Goal: Information Seeking & Learning: Learn about a topic

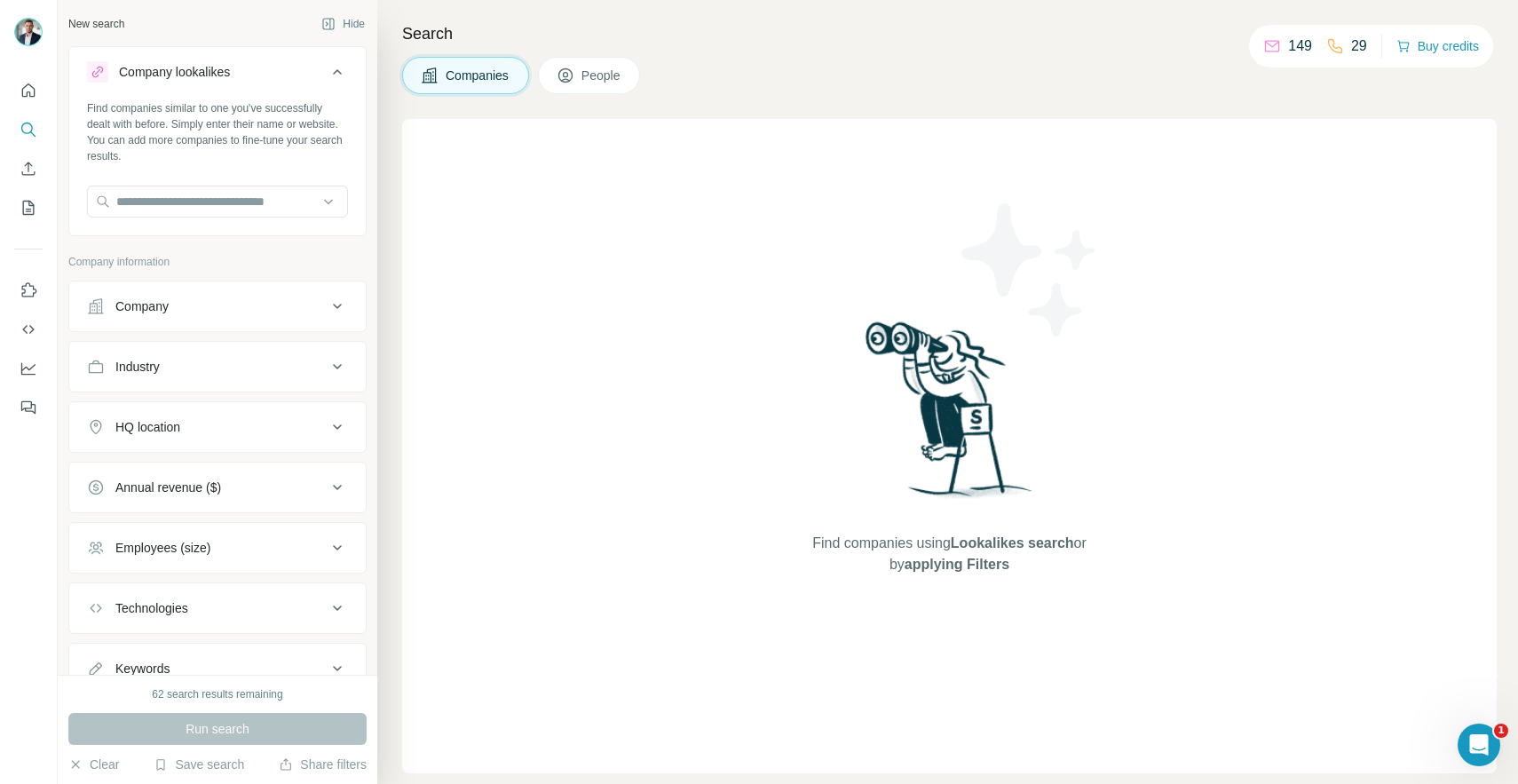
scroll to position [70, 0]
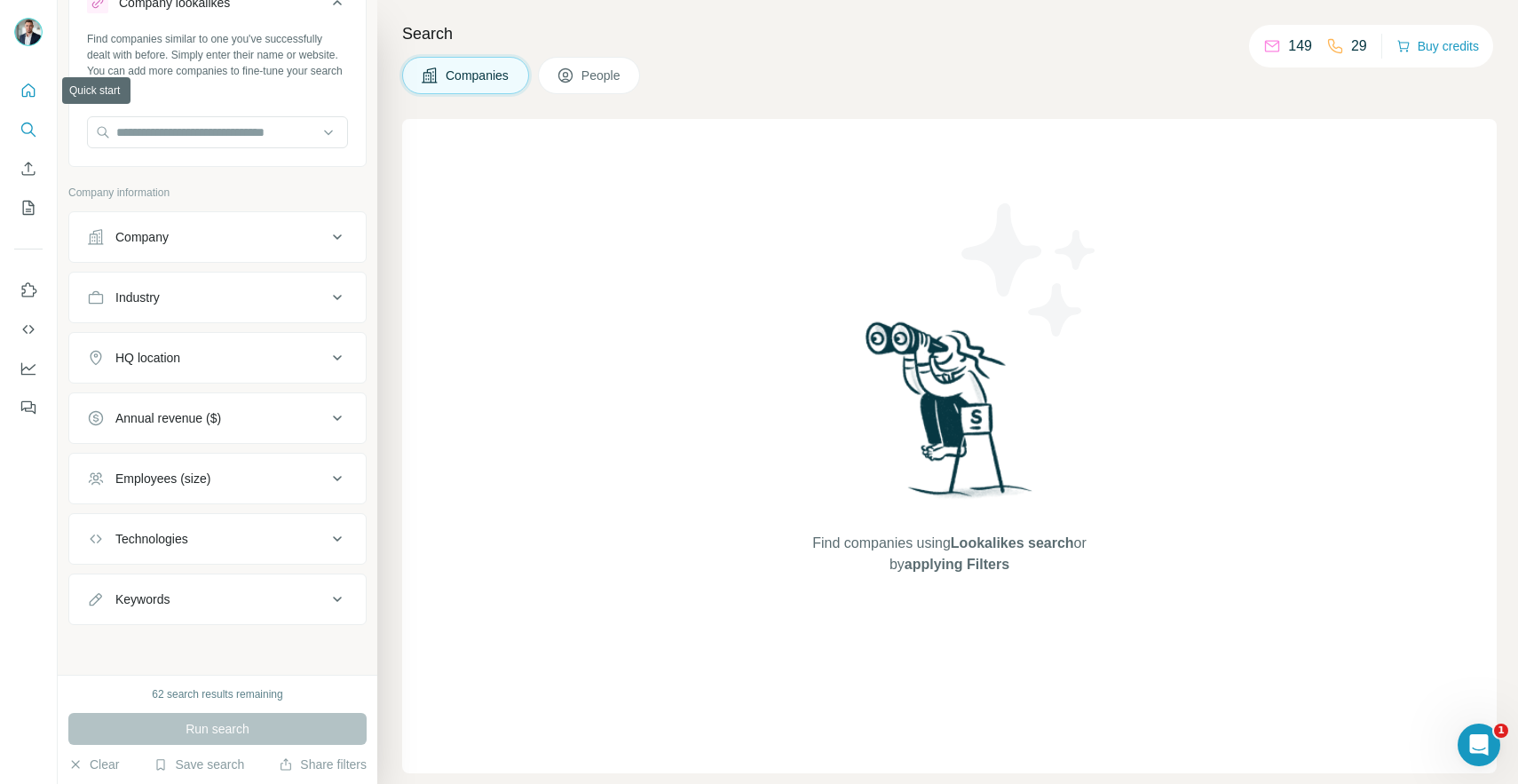
click at [16, 95] on button "Quick start" at bounding box center [28, 91] width 29 height 32
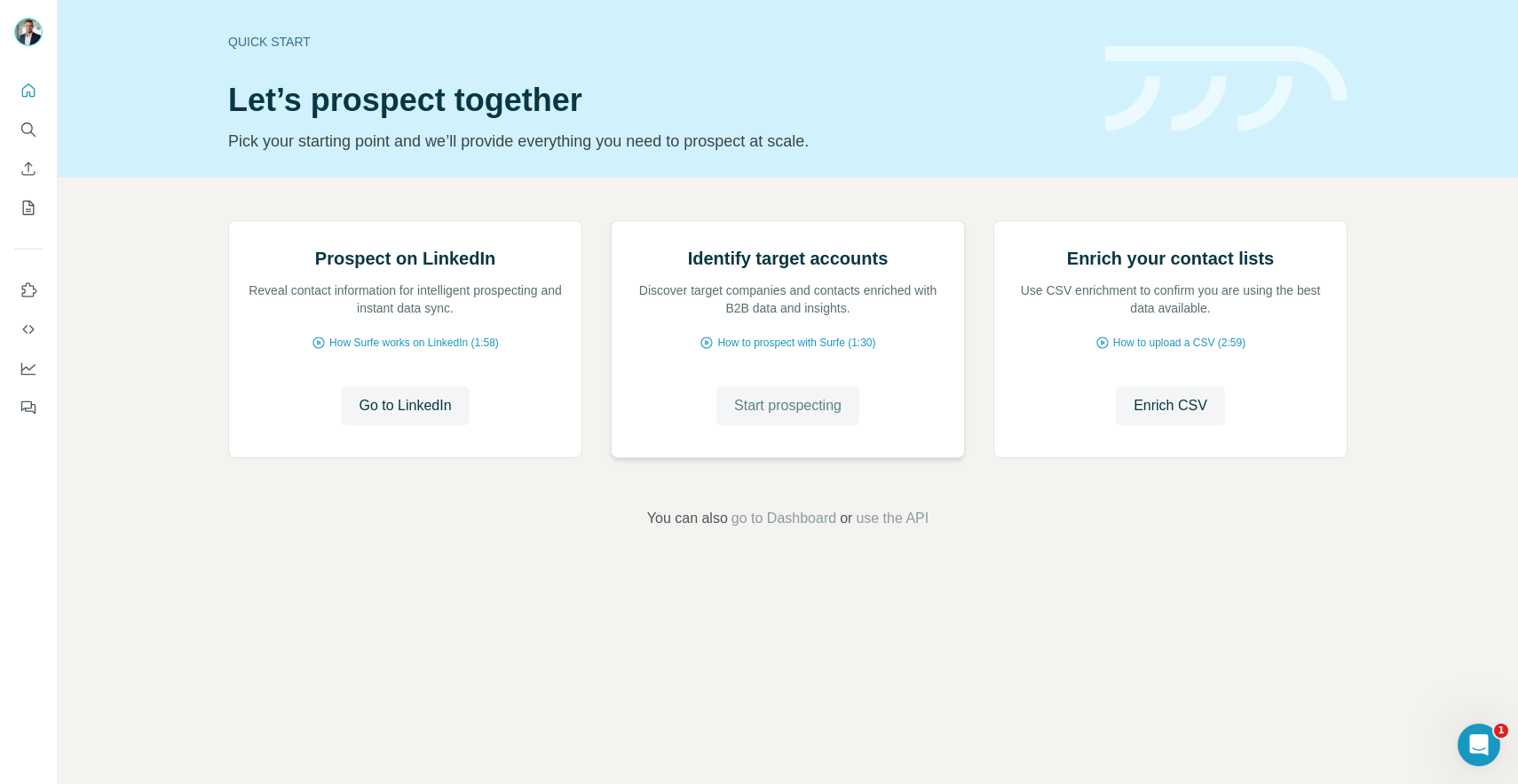
click at [800, 416] on span "Start prospecting" at bounding box center [788, 405] width 108 height 21
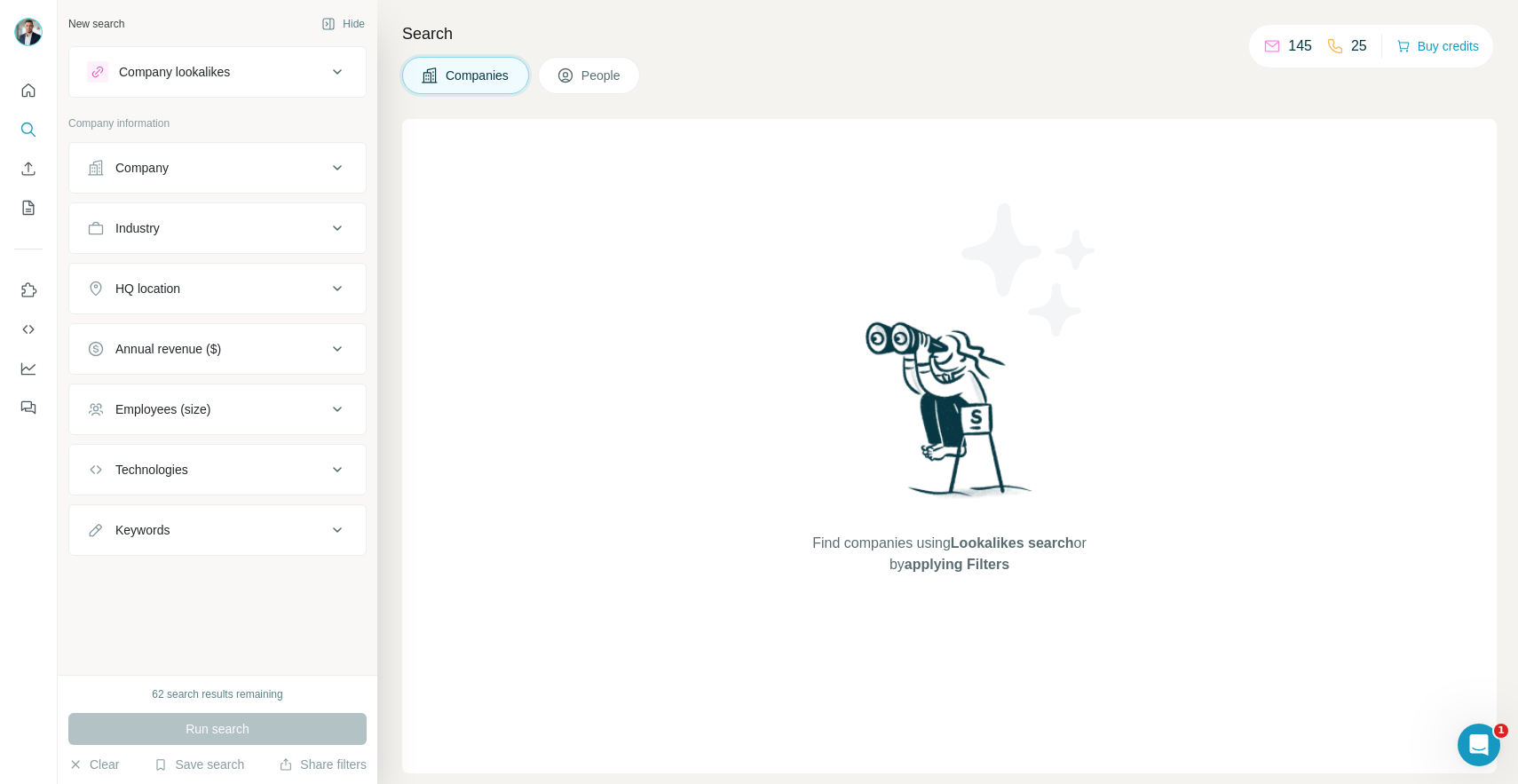
click at [197, 68] on div "Company lookalikes" at bounding box center [174, 72] width 110 height 18
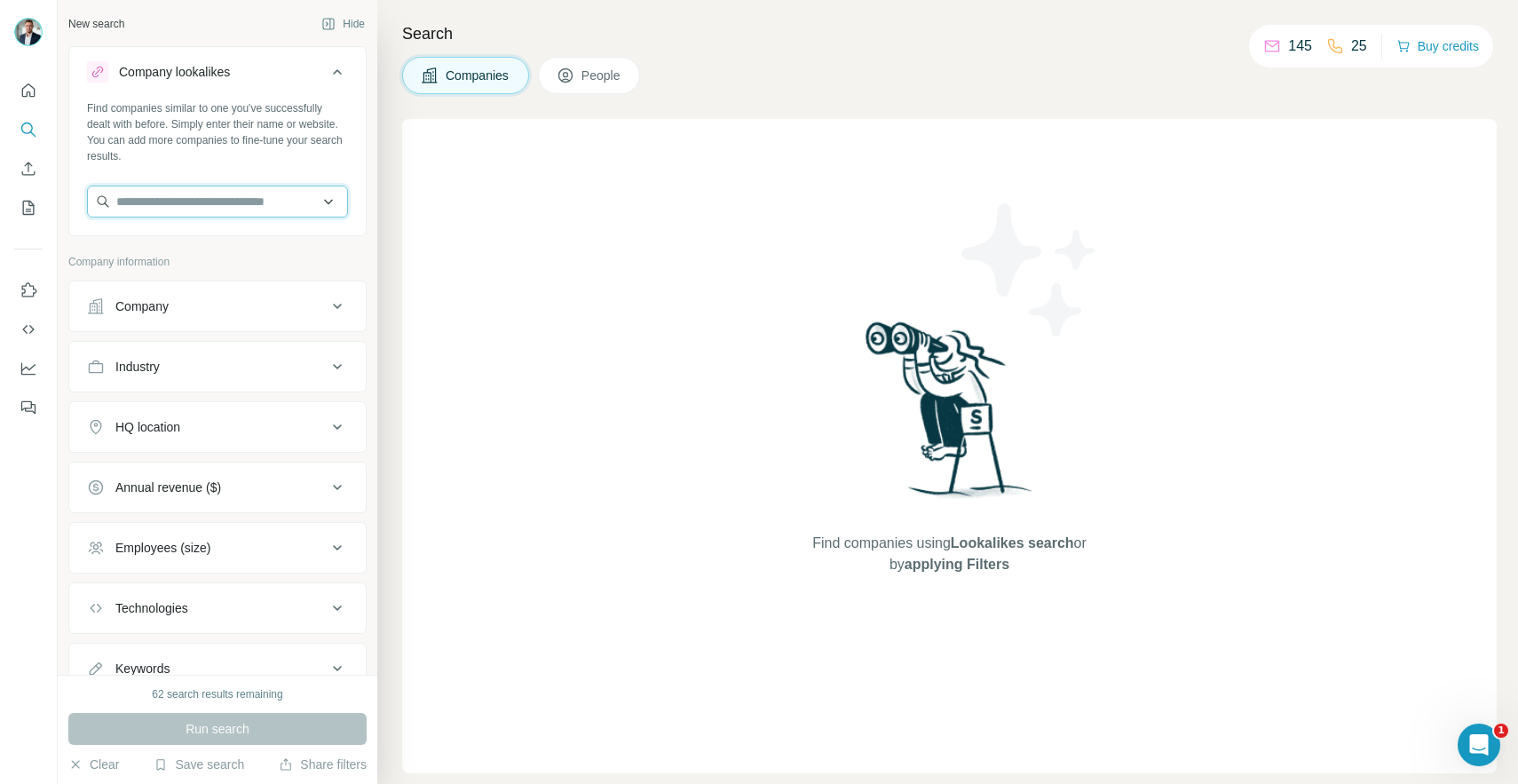
click at [204, 207] on input "text" at bounding box center [217, 201] width 261 height 32
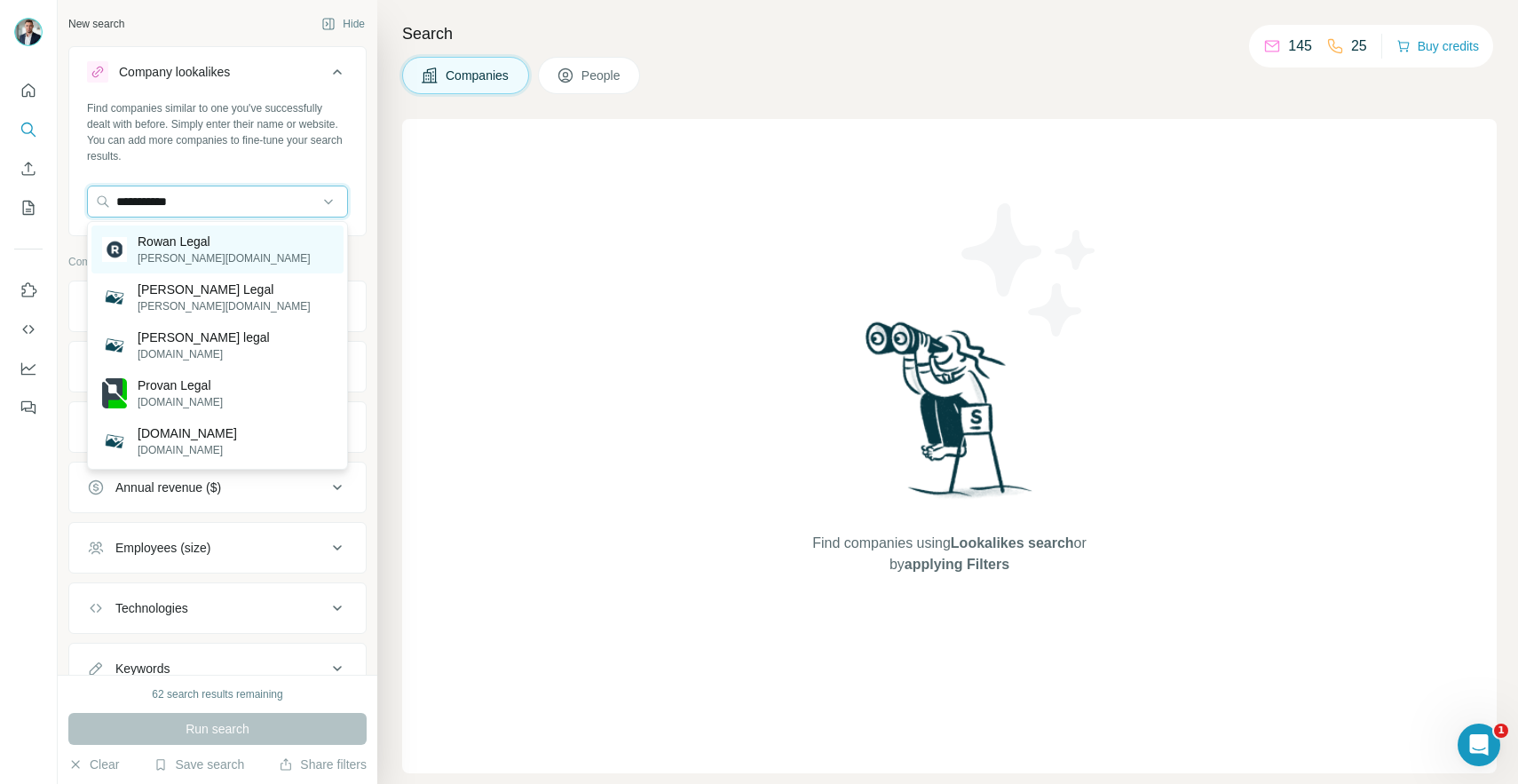
type input "**********"
click at [179, 249] on p "Rowan Legal" at bounding box center [224, 242] width 173 height 18
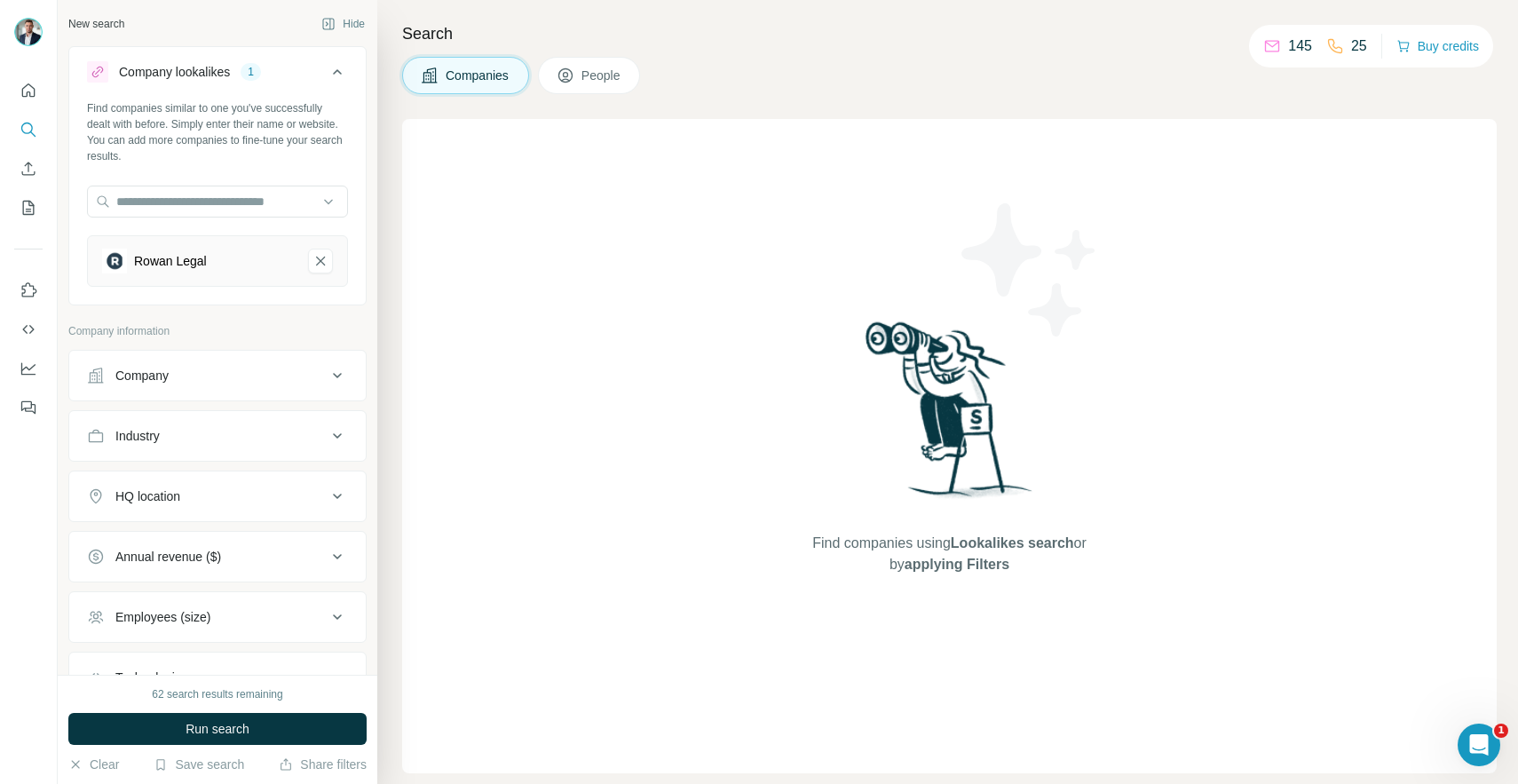
scroll to position [138, 0]
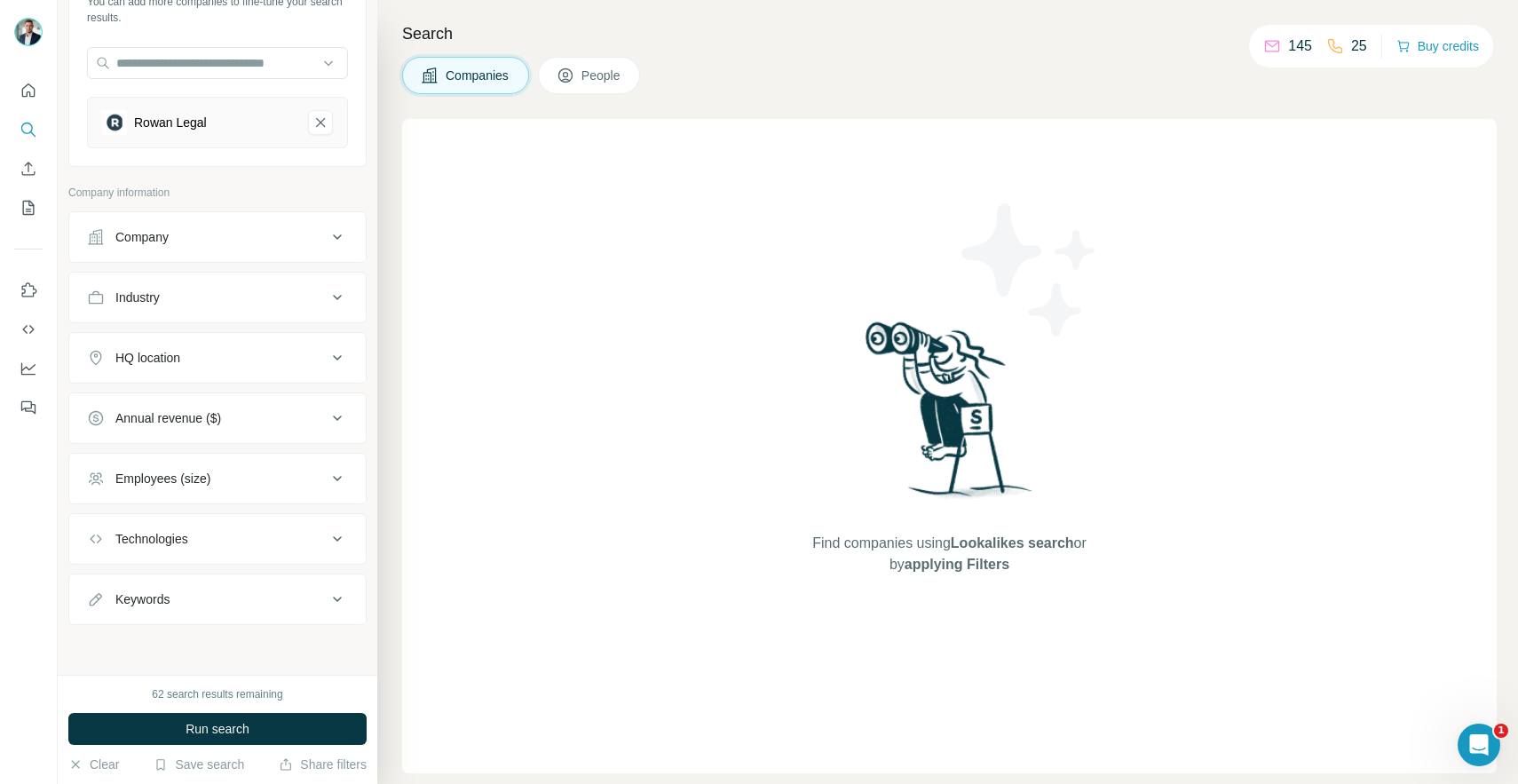
click at [248, 350] on div "HQ location" at bounding box center [206, 357] width 240 height 18
click at [218, 405] on input "text" at bounding box center [217, 402] width 261 height 32
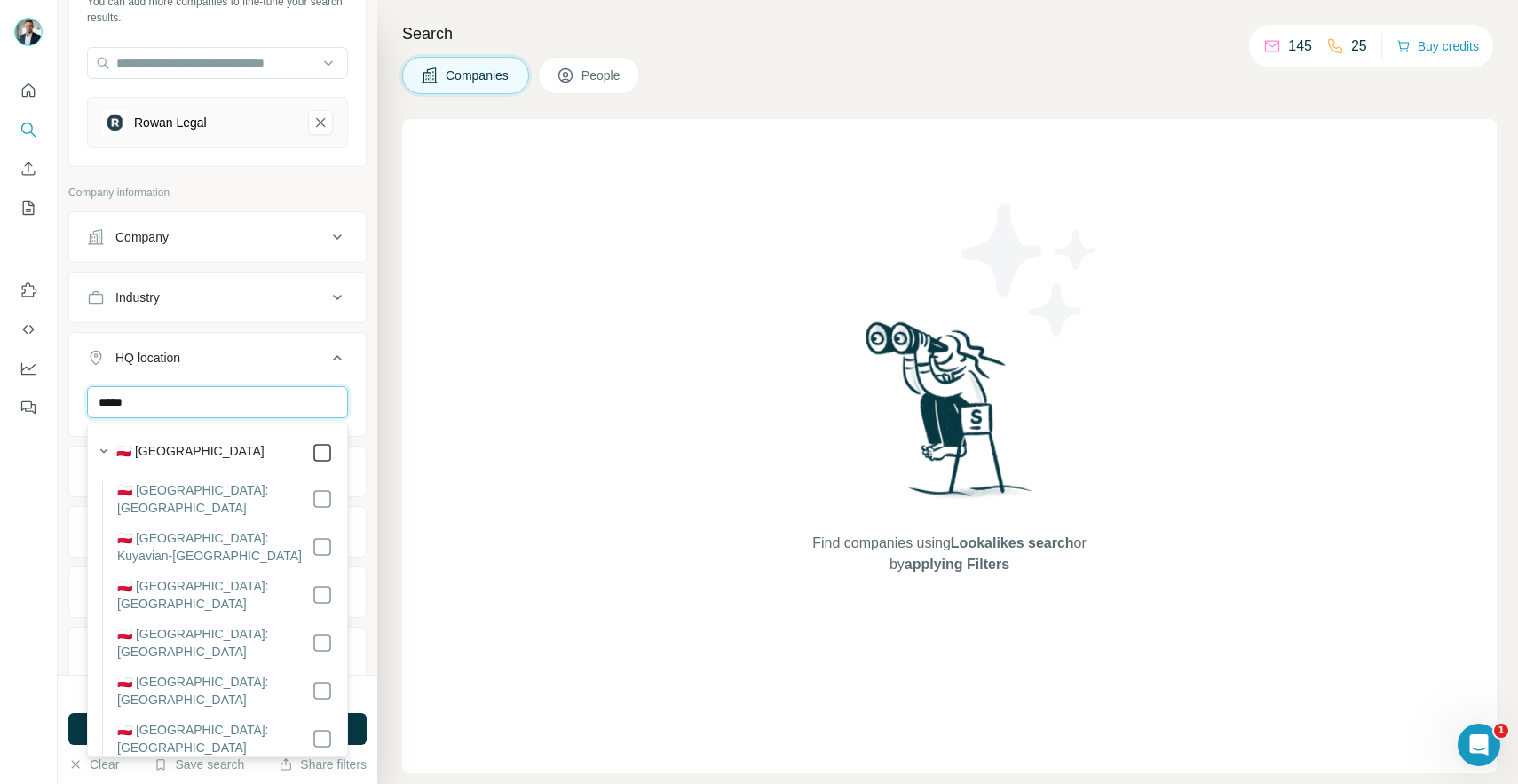
type input "*****"
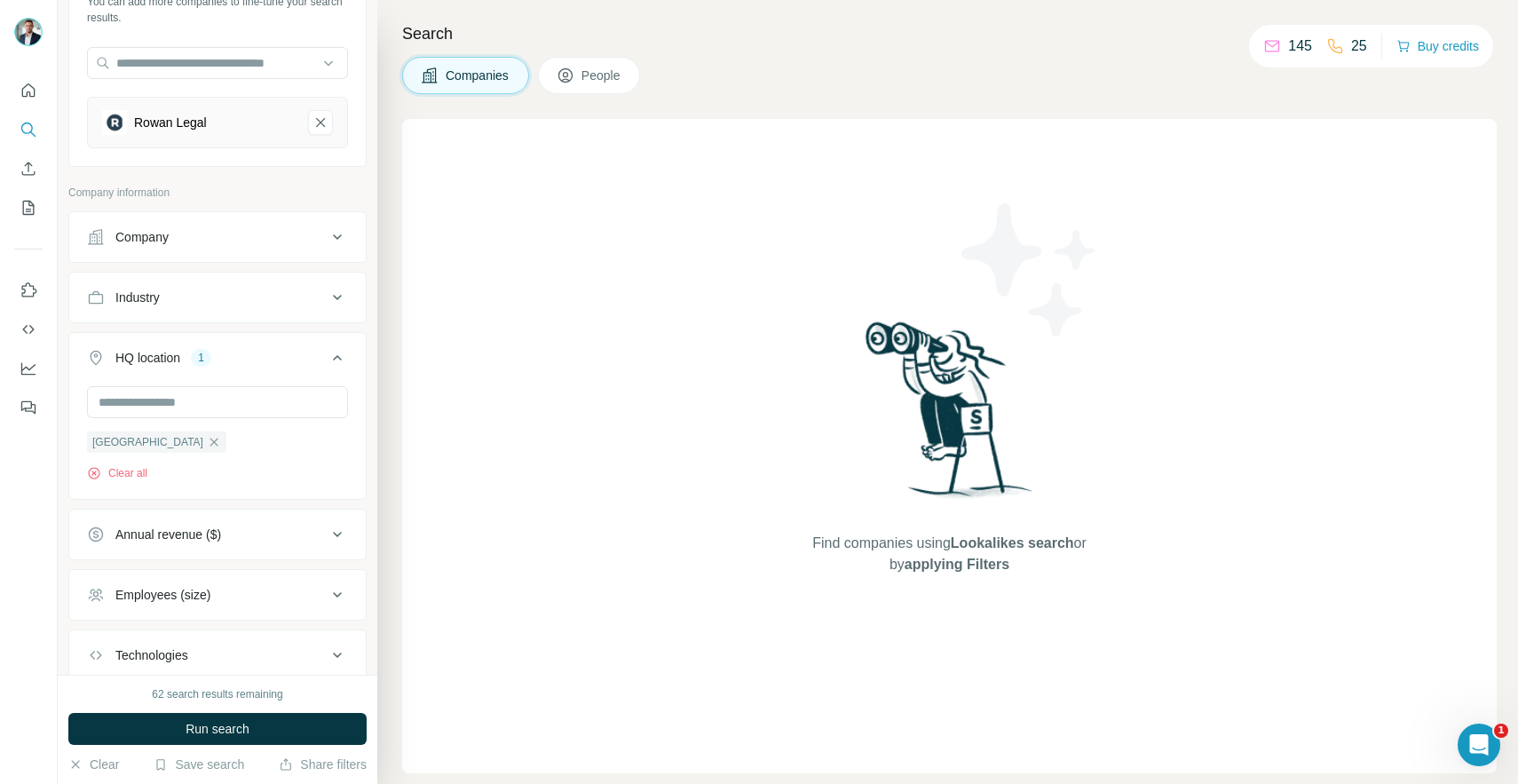
click at [340, 354] on icon at bounding box center [336, 357] width 21 height 21
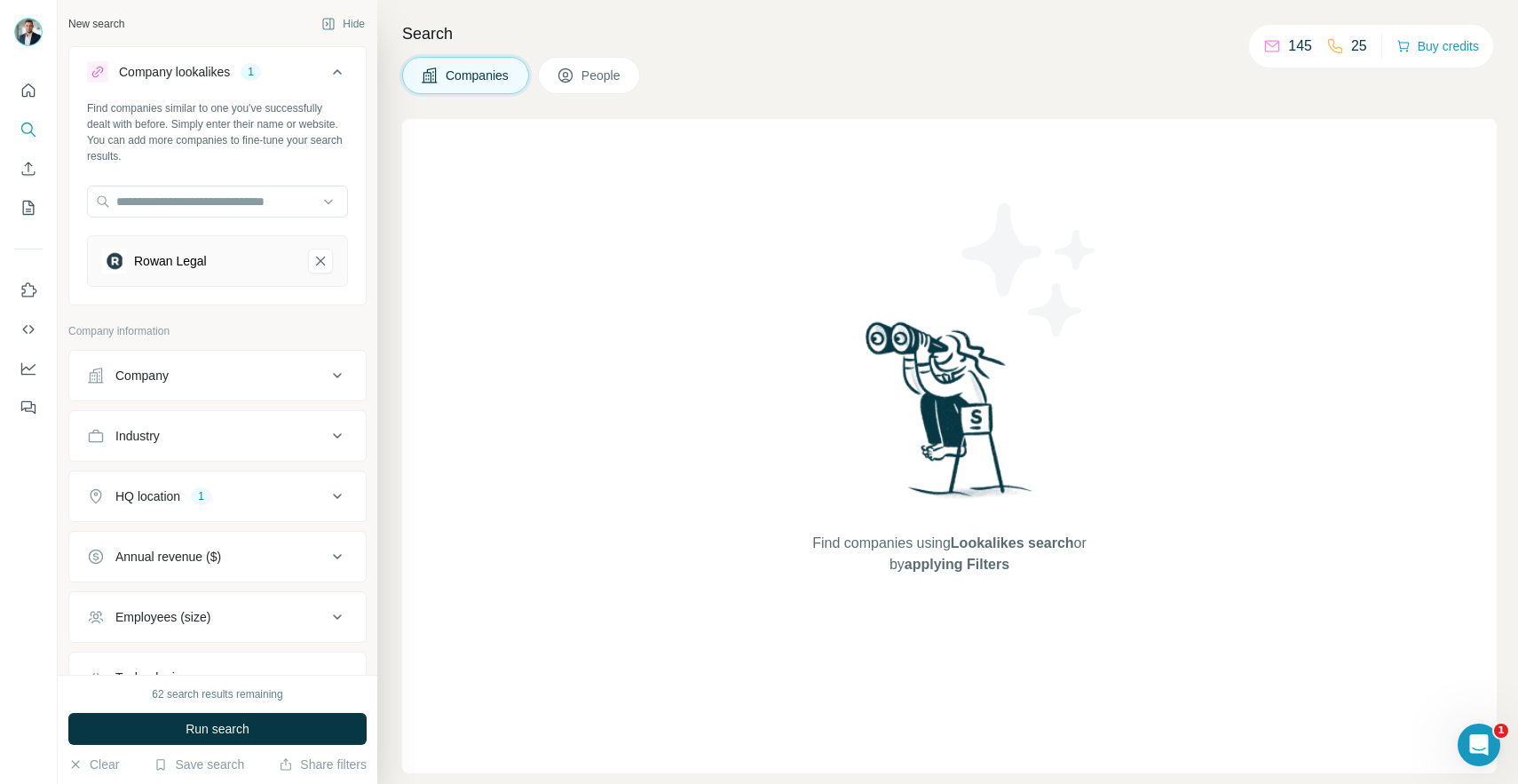
scroll to position [138, 0]
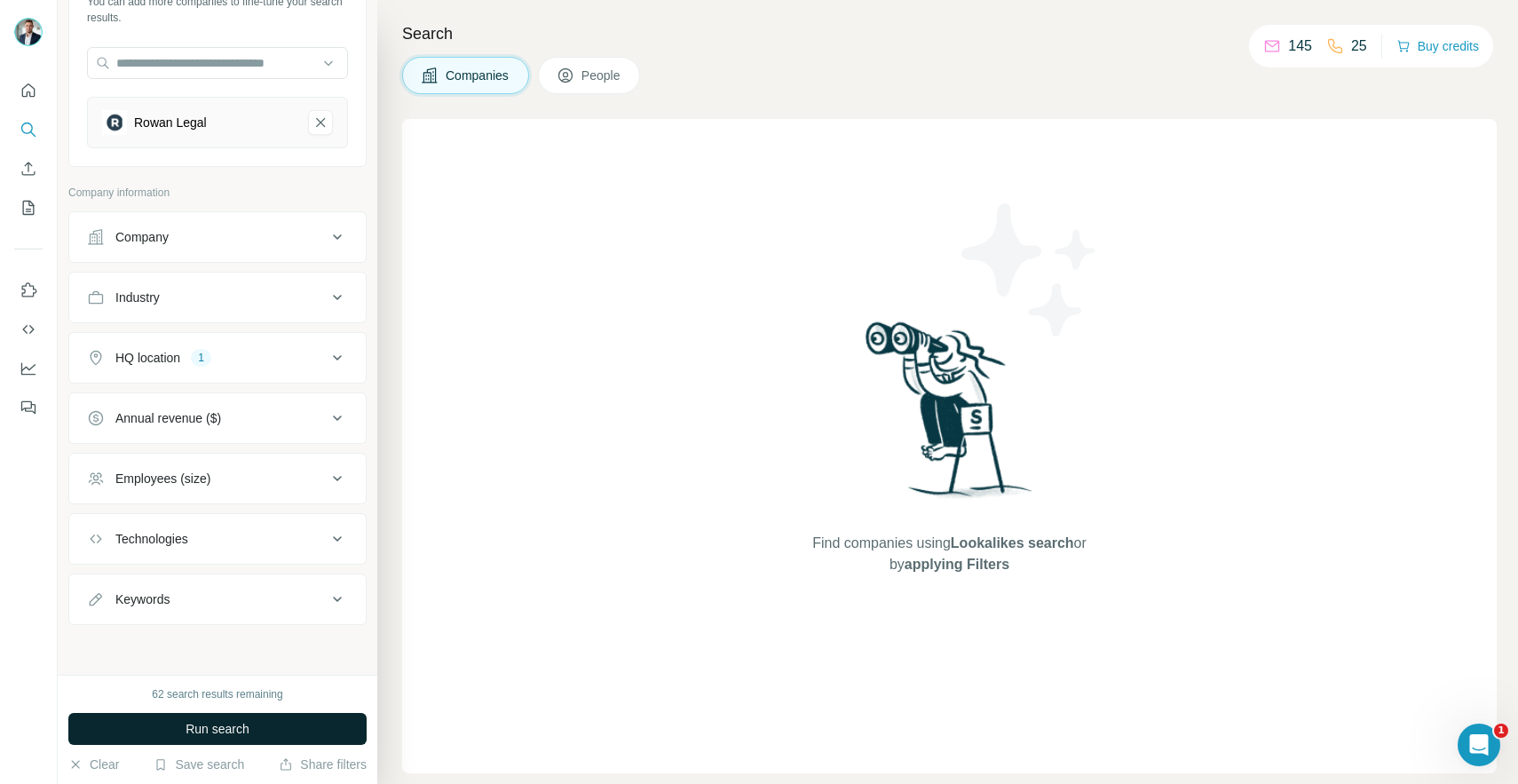
click at [243, 741] on button "Run search" at bounding box center [218, 728] width 299 height 32
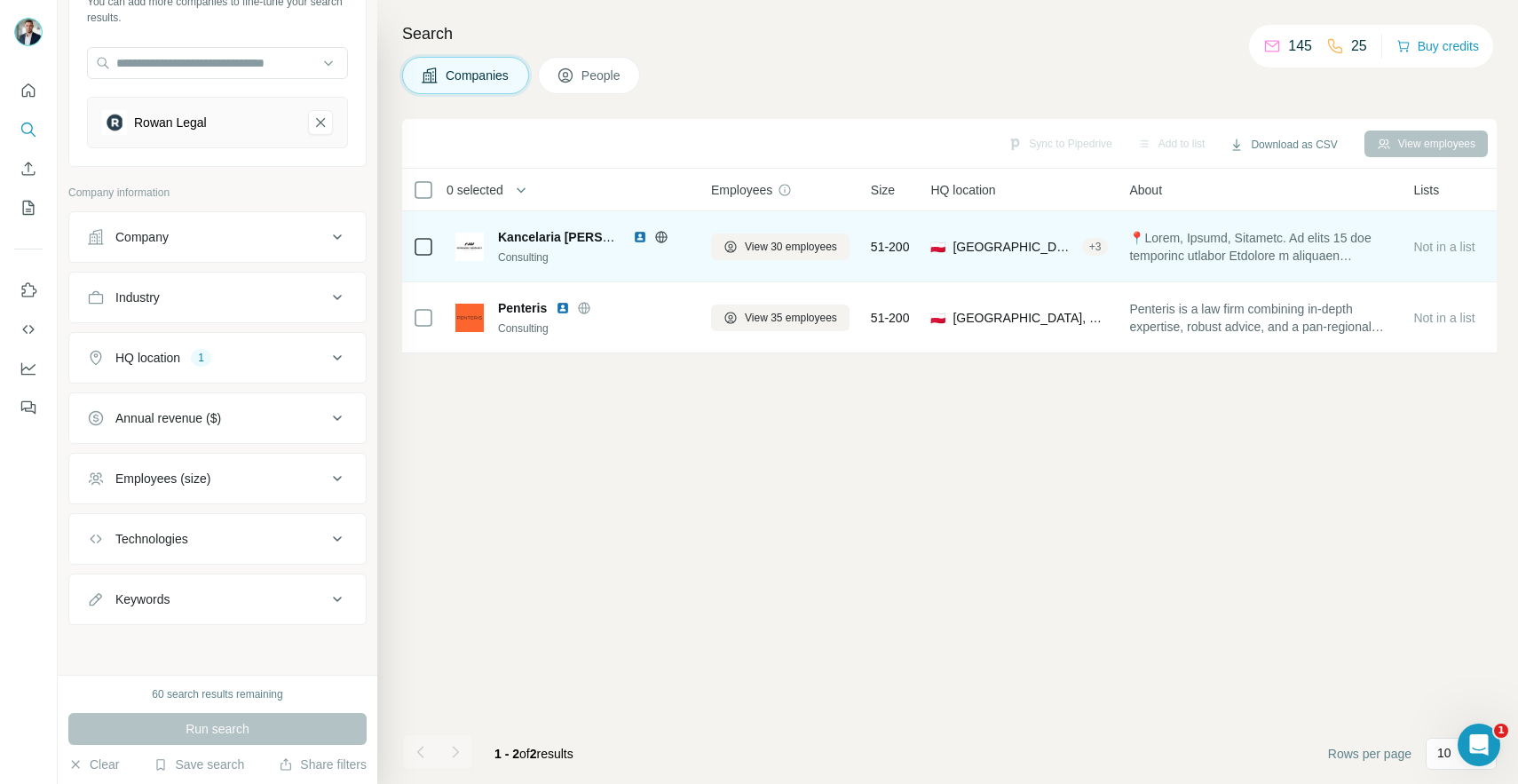
click at [660, 235] on icon at bounding box center [661, 237] width 4 height 12
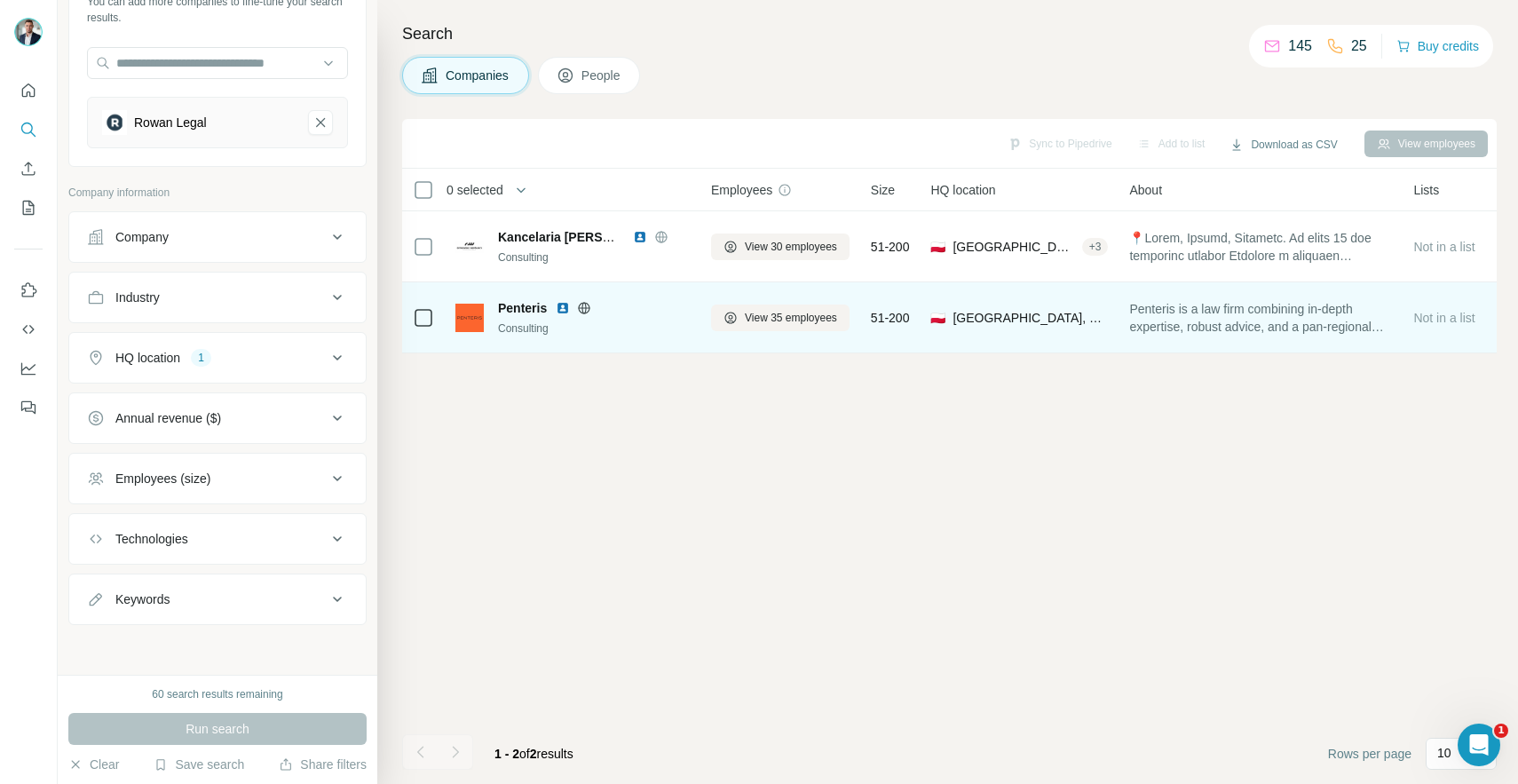
click at [561, 307] on img at bounding box center [562, 307] width 14 height 14
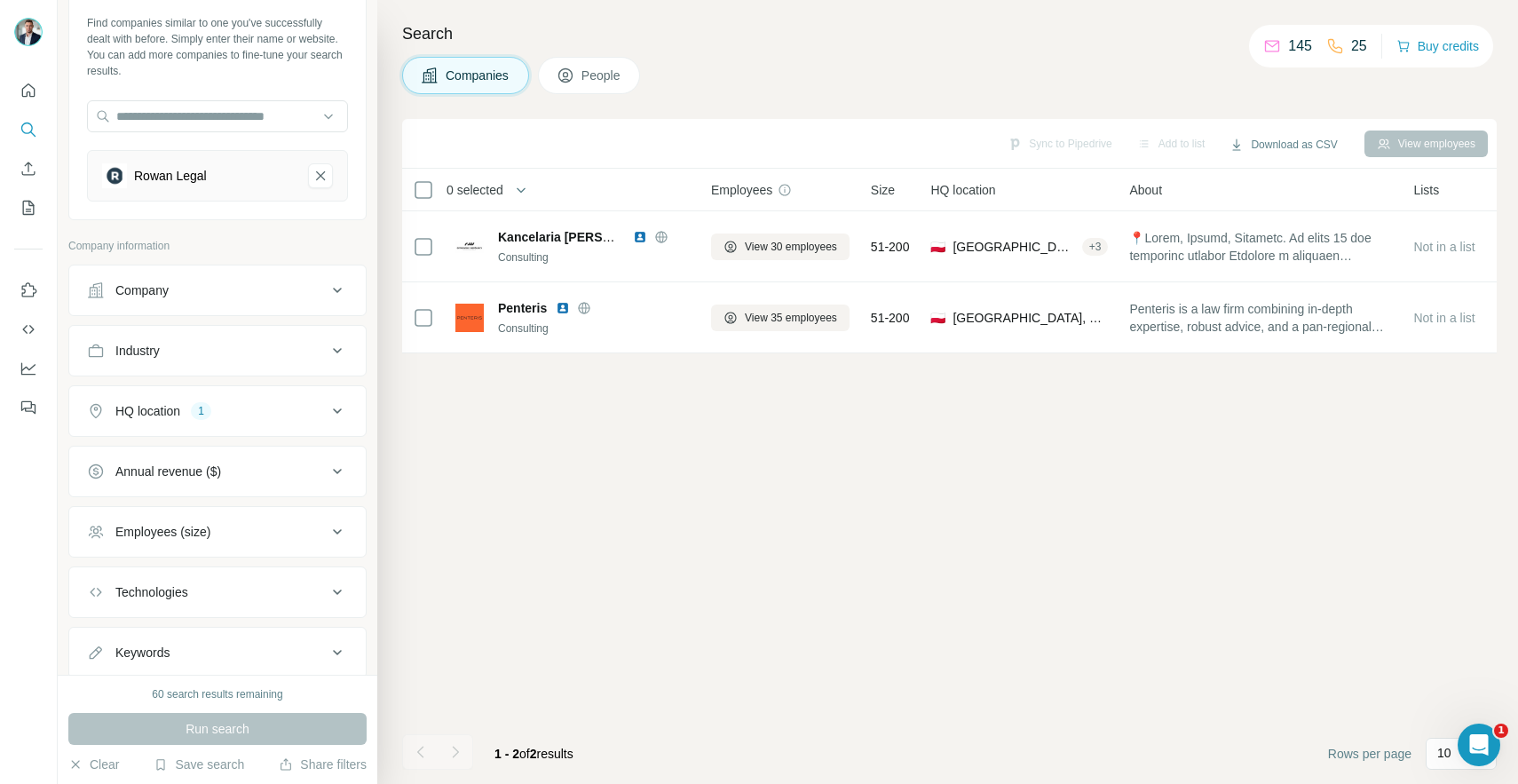
scroll to position [0, 0]
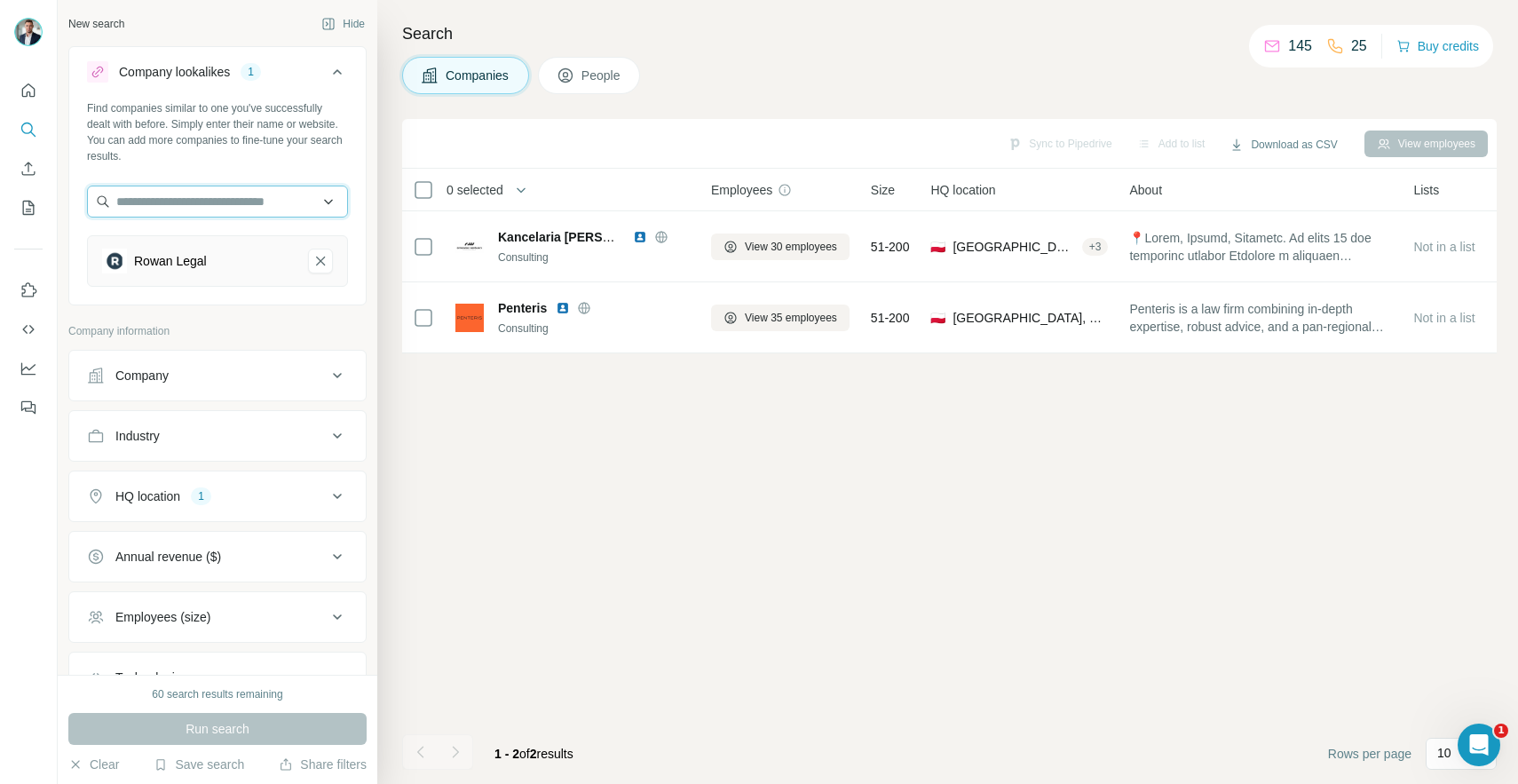
click at [176, 209] on input "text" at bounding box center [217, 201] width 261 height 32
click at [405, 464] on div "Sync to Pipedrive Add to list Download as CSV View employees 0 selected Compani…" at bounding box center [950, 452] width 1095 height 665
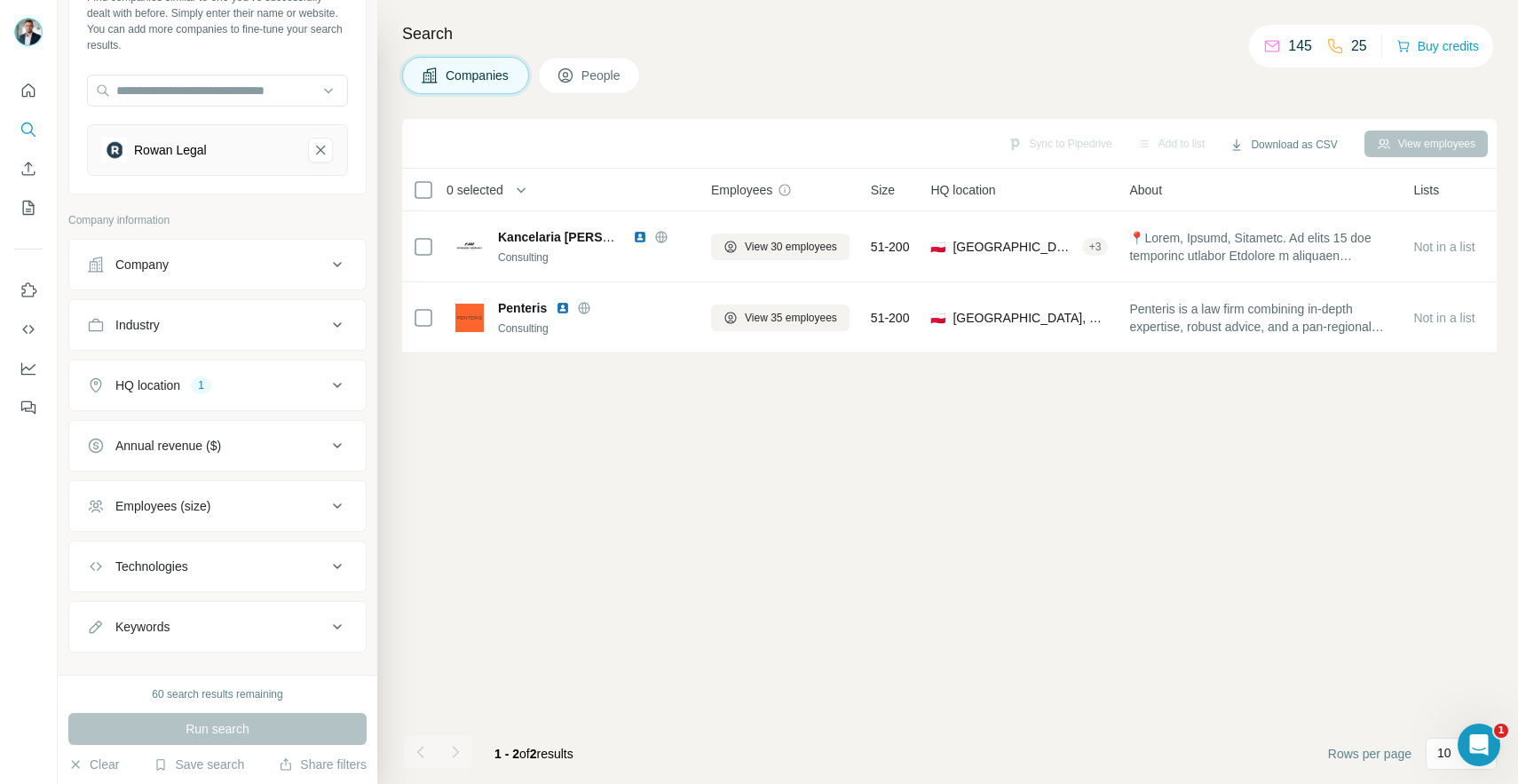
scroll to position [138, 0]
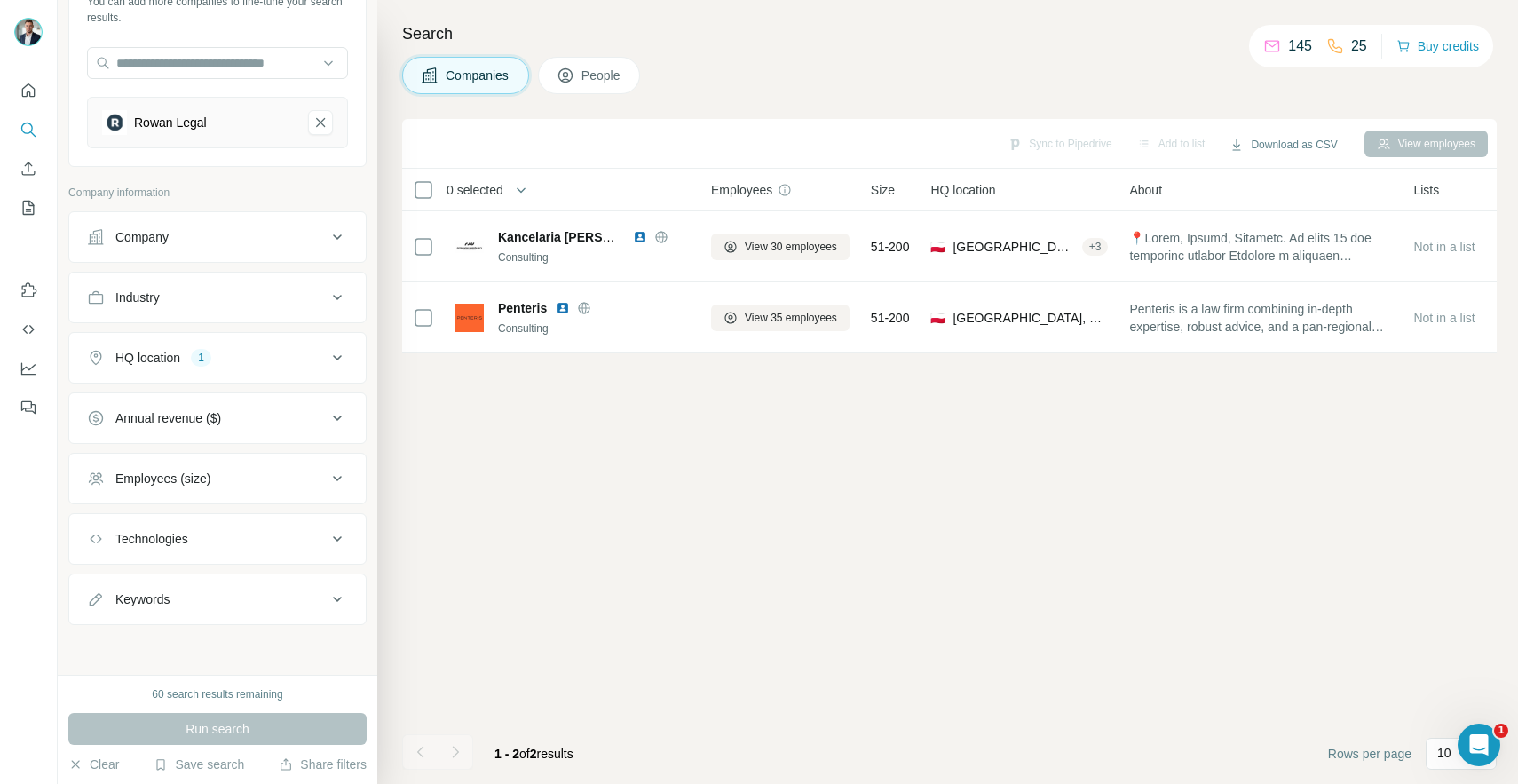
click at [592, 68] on span "People" at bounding box center [601, 76] width 41 height 18
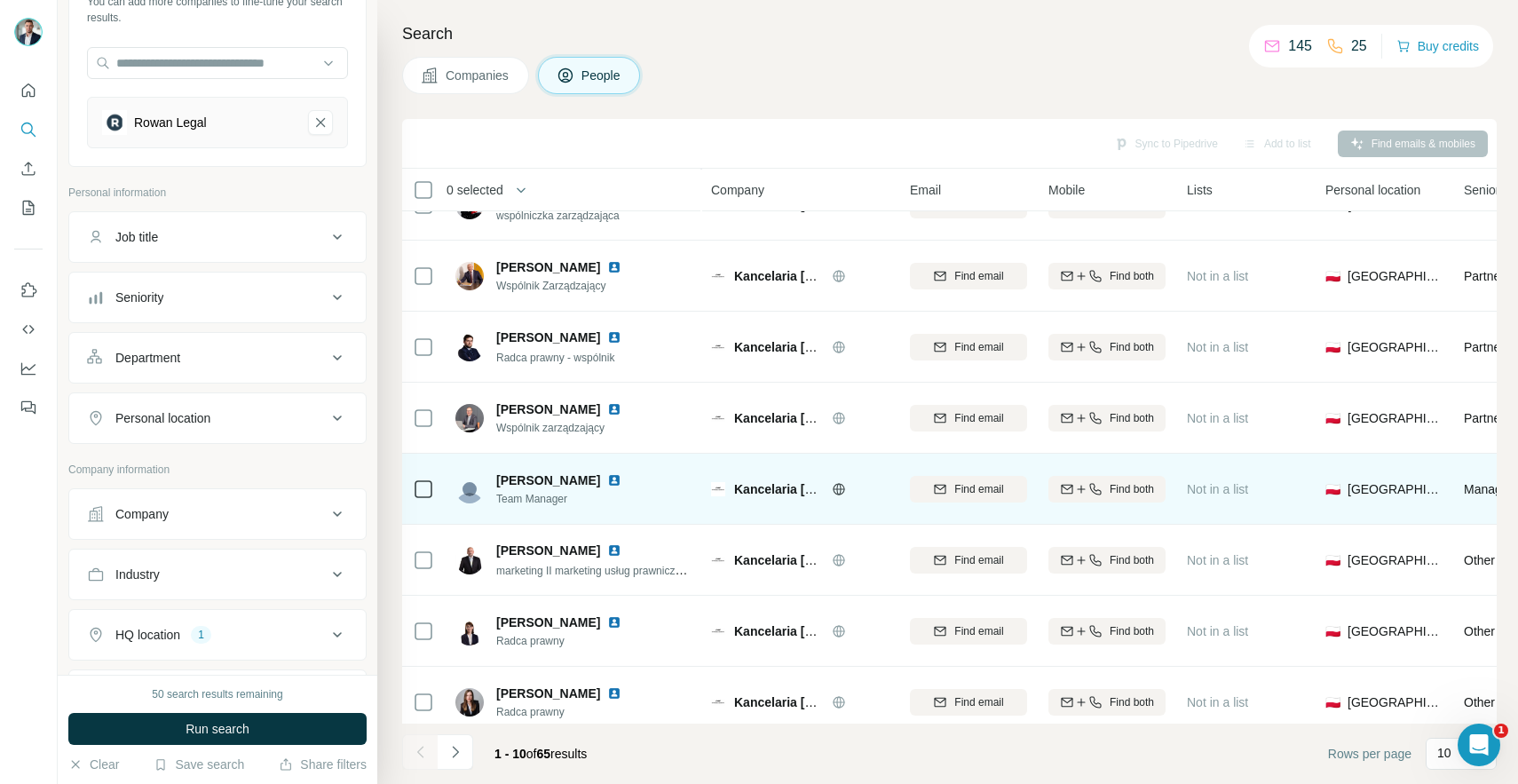
scroll to position [198, 0]
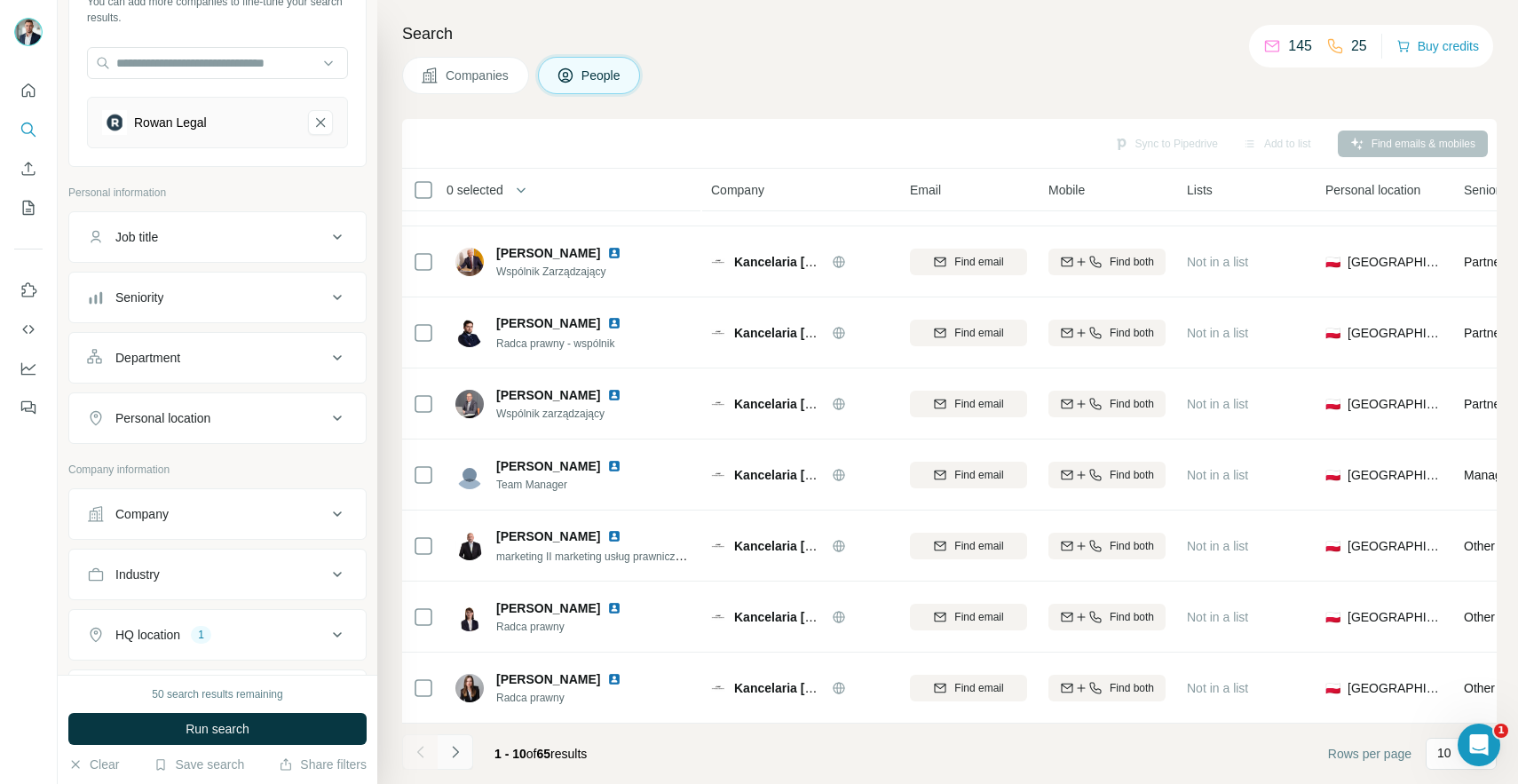
click at [458, 753] on icon "Navigate to next page" at bounding box center [456, 751] width 18 height 18
click at [456, 756] on icon "Navigate to next page" at bounding box center [456, 751] width 18 height 18
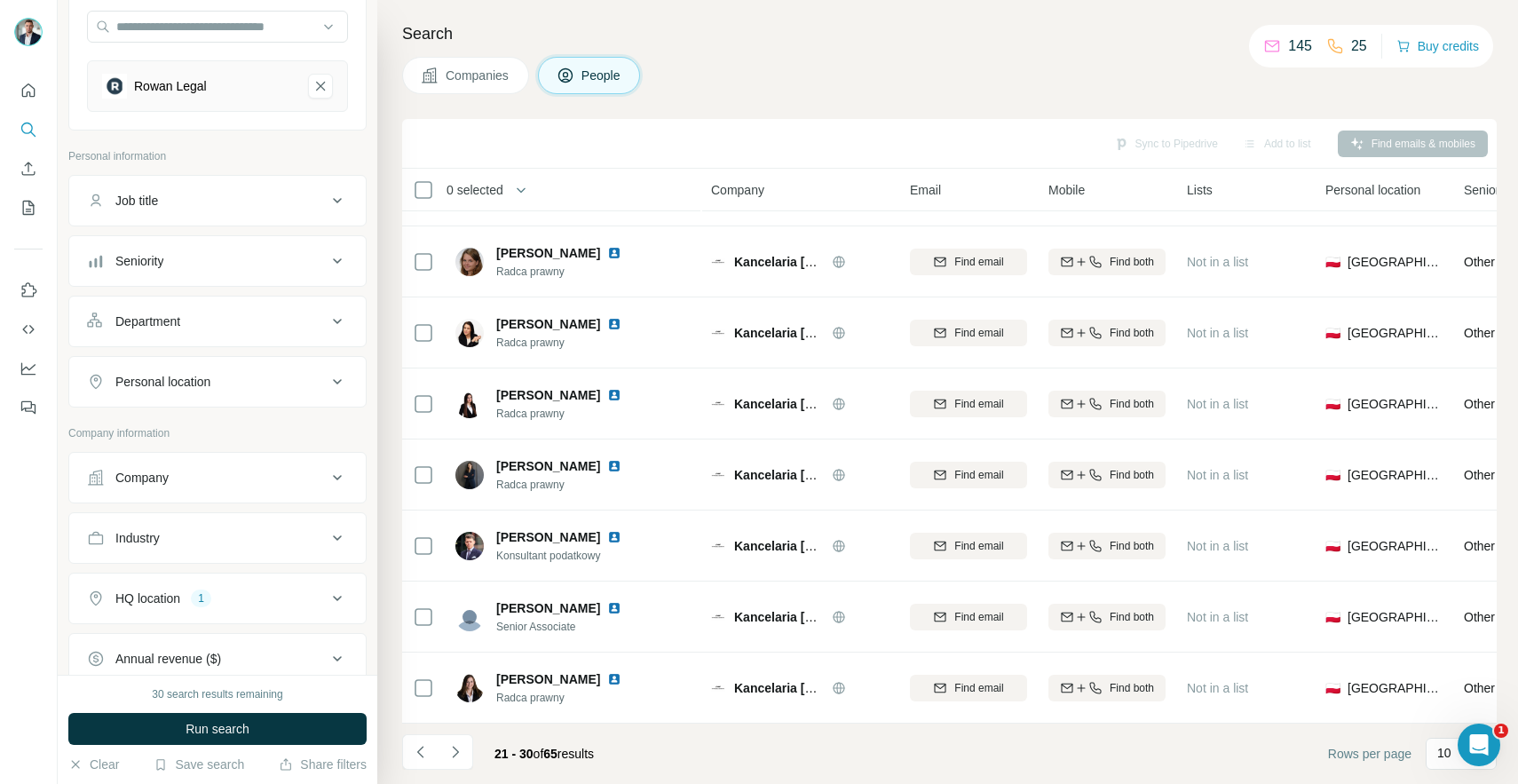
scroll to position [176, 0]
click at [325, 271] on button "Seniority" at bounding box center [218, 260] width 297 height 43
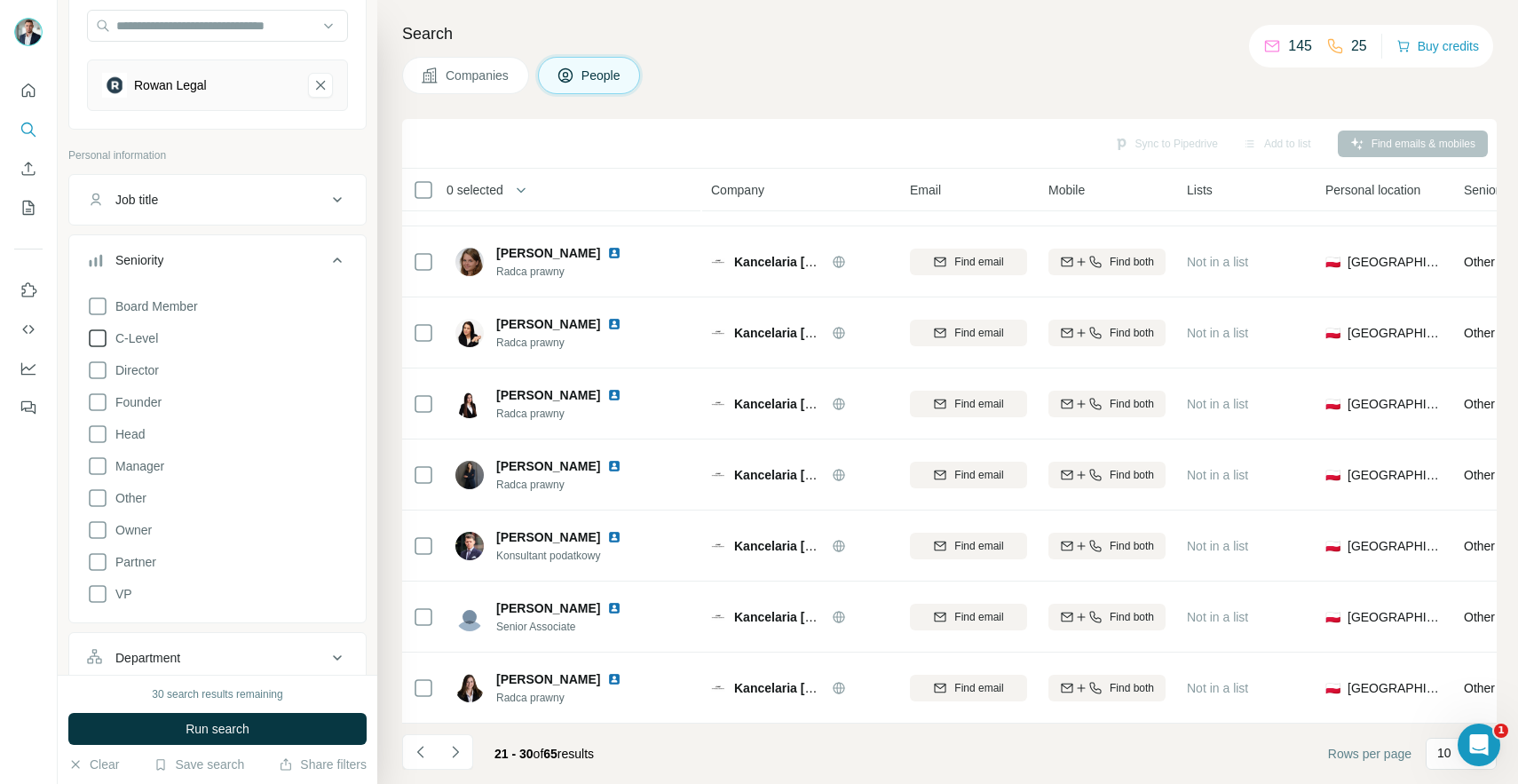
click at [104, 348] on icon at bounding box center [97, 337] width 21 height 21
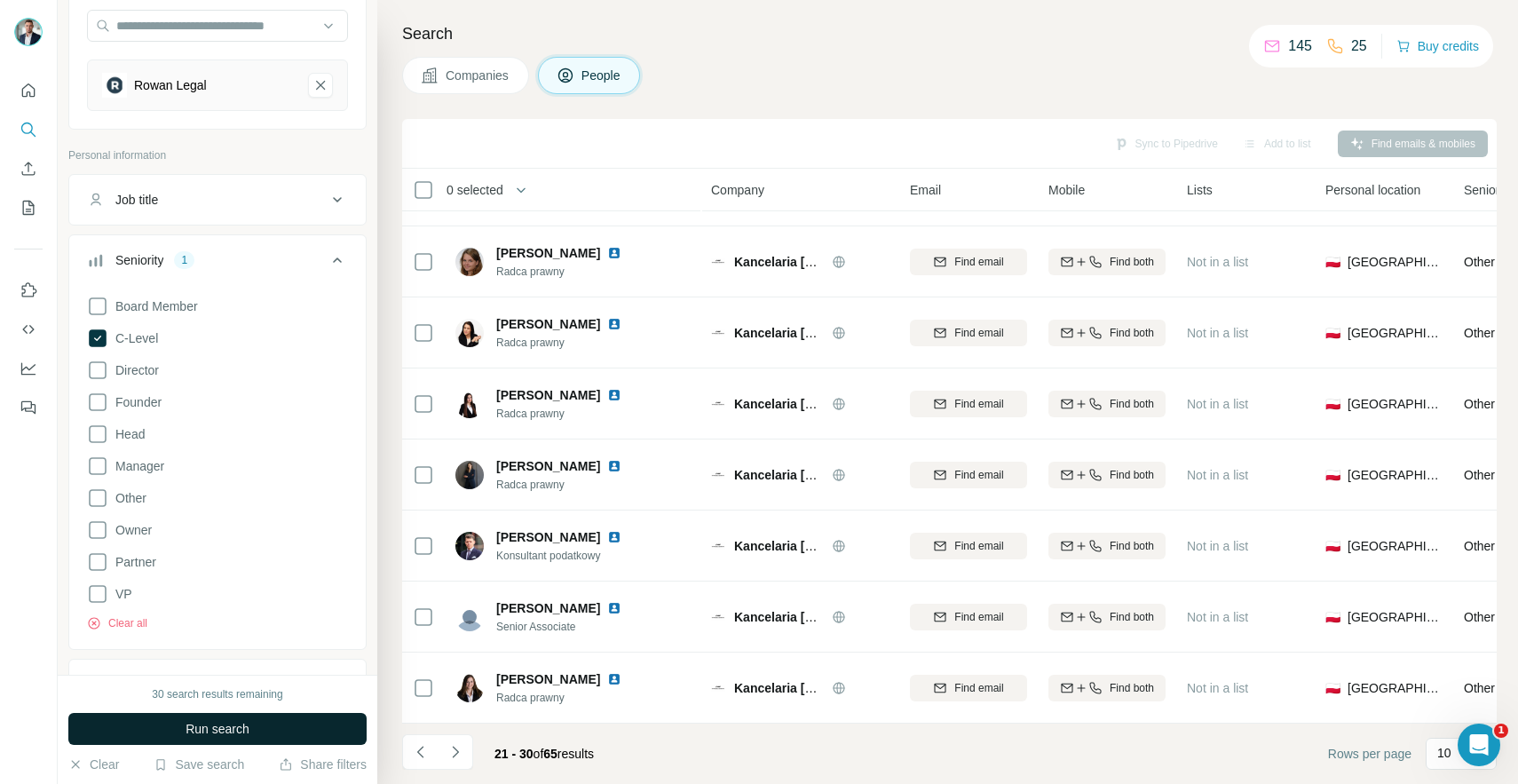
click at [207, 740] on button "Run search" at bounding box center [218, 728] width 299 height 32
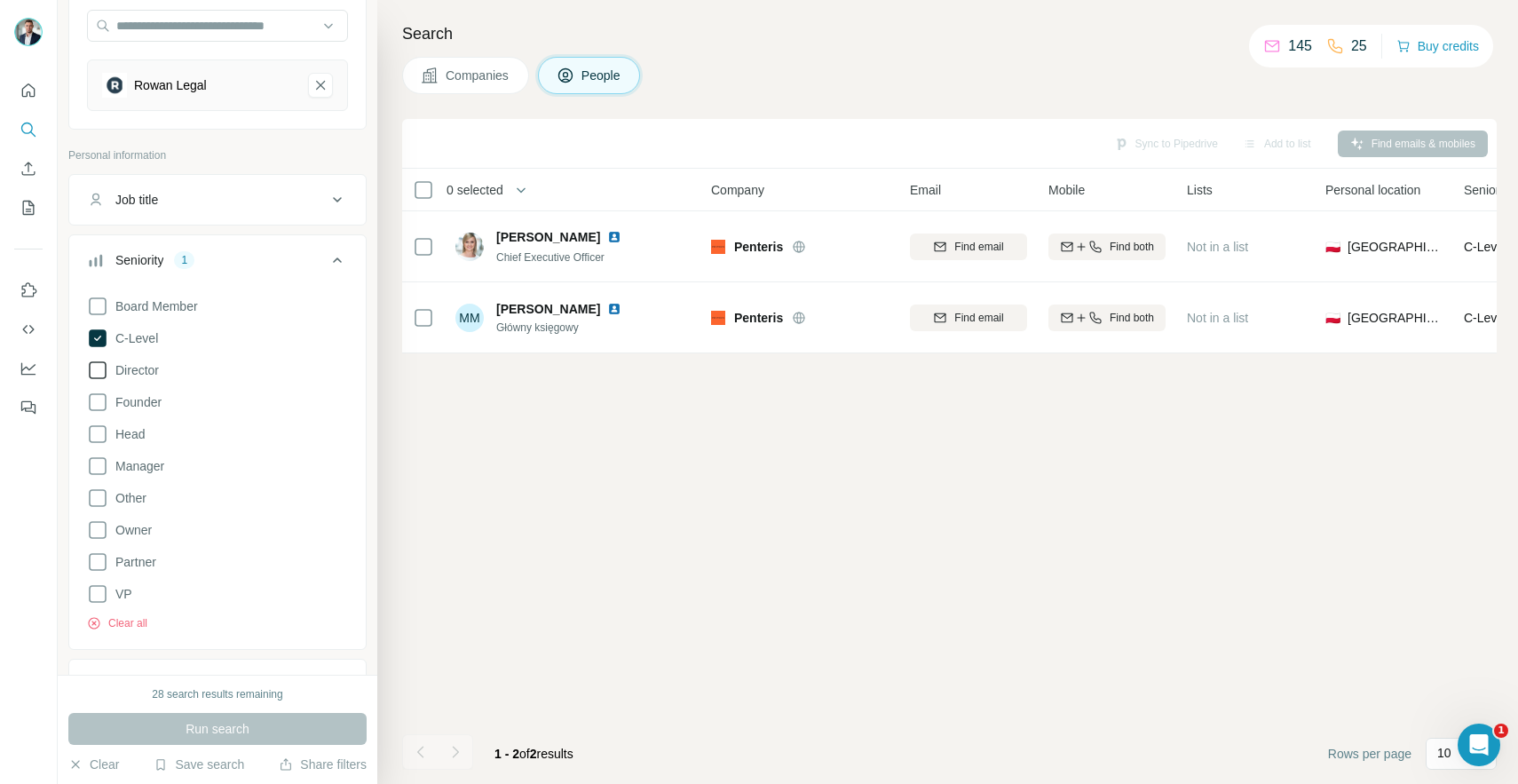
click at [103, 372] on icon at bounding box center [97, 369] width 21 height 21
click at [103, 303] on icon at bounding box center [97, 305] width 21 height 21
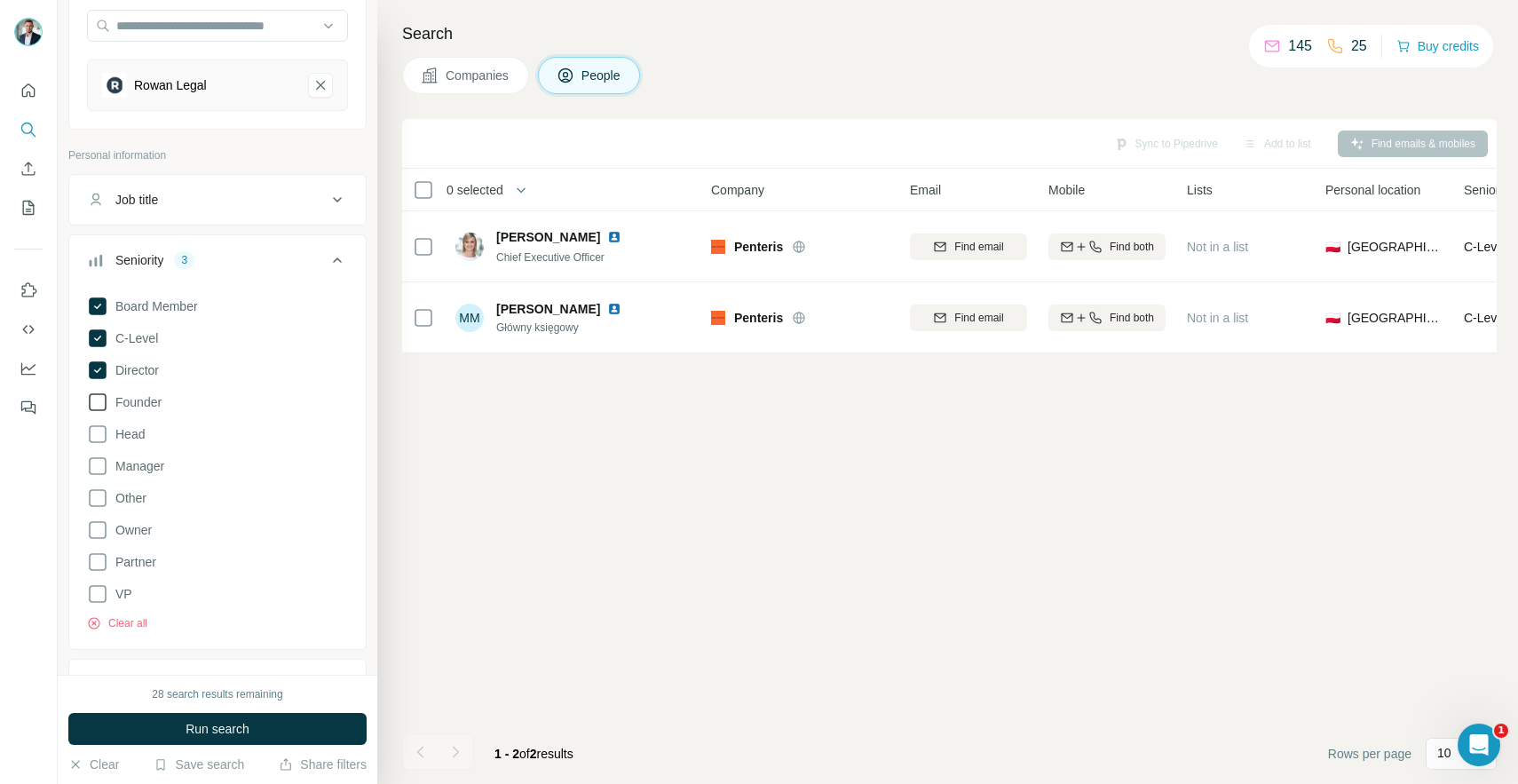
click at [103, 398] on icon at bounding box center [97, 401] width 21 height 21
click at [103, 419] on div "Board Member C-Level Director Founder Head Manager Other Owner Partner VP Clear…" at bounding box center [217, 460] width 261 height 342
click at [100, 429] on icon at bounding box center [97, 433] width 21 height 21
click at [221, 734] on span "Run search" at bounding box center [217, 728] width 64 height 18
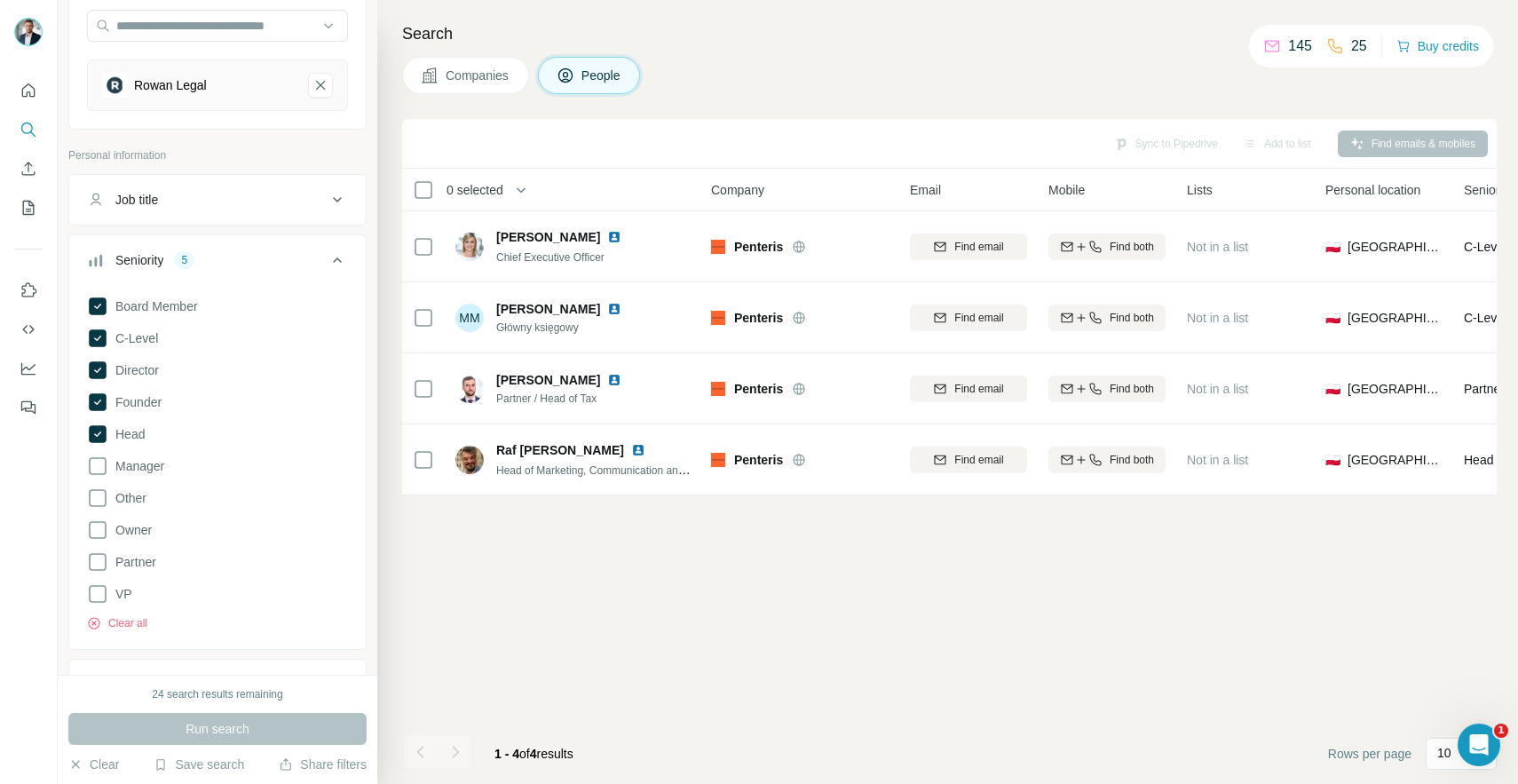
click at [466, 92] on button "Companies" at bounding box center [466, 75] width 127 height 37
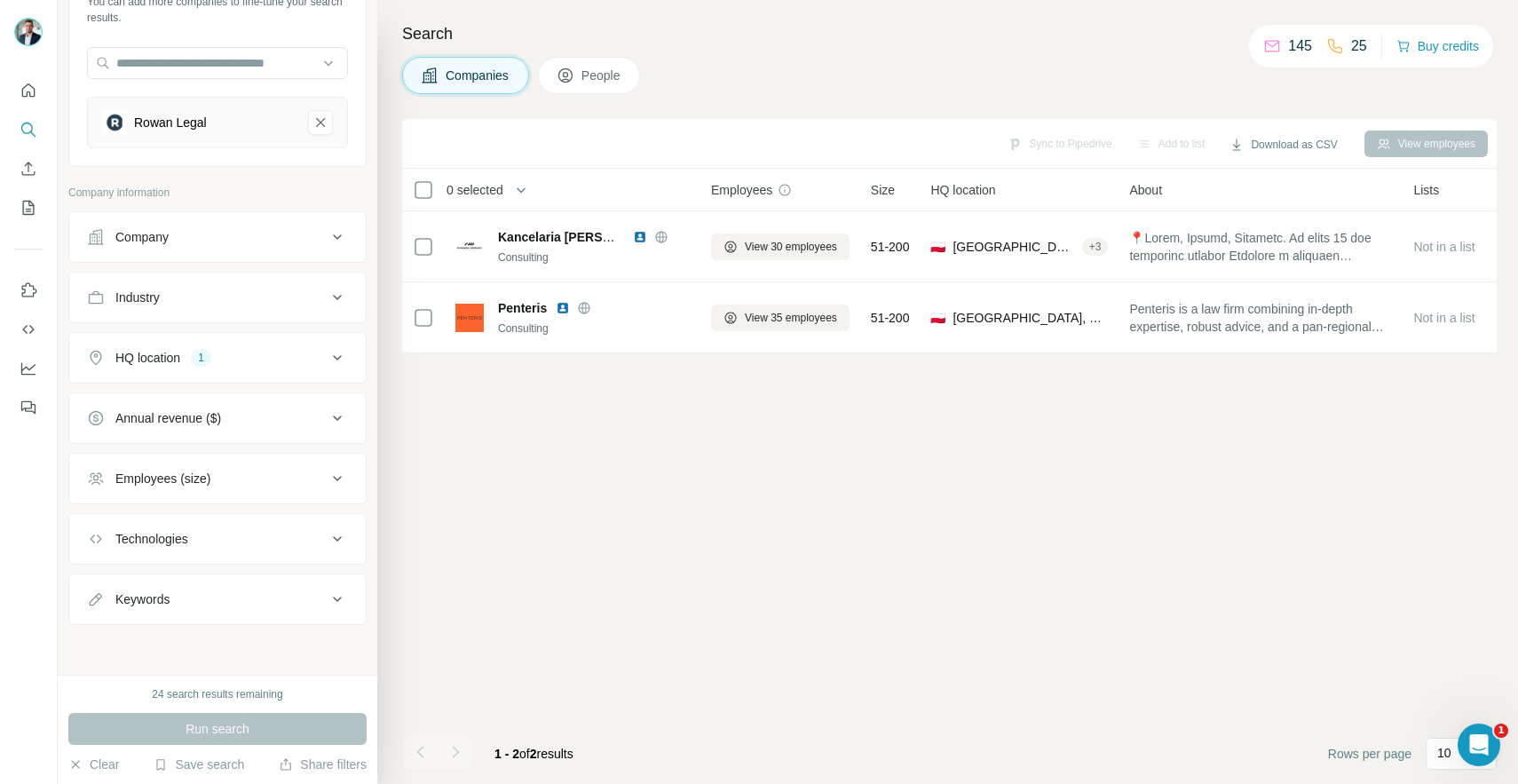
scroll to position [138, 0]
click at [566, 78] on icon at bounding box center [565, 76] width 18 height 18
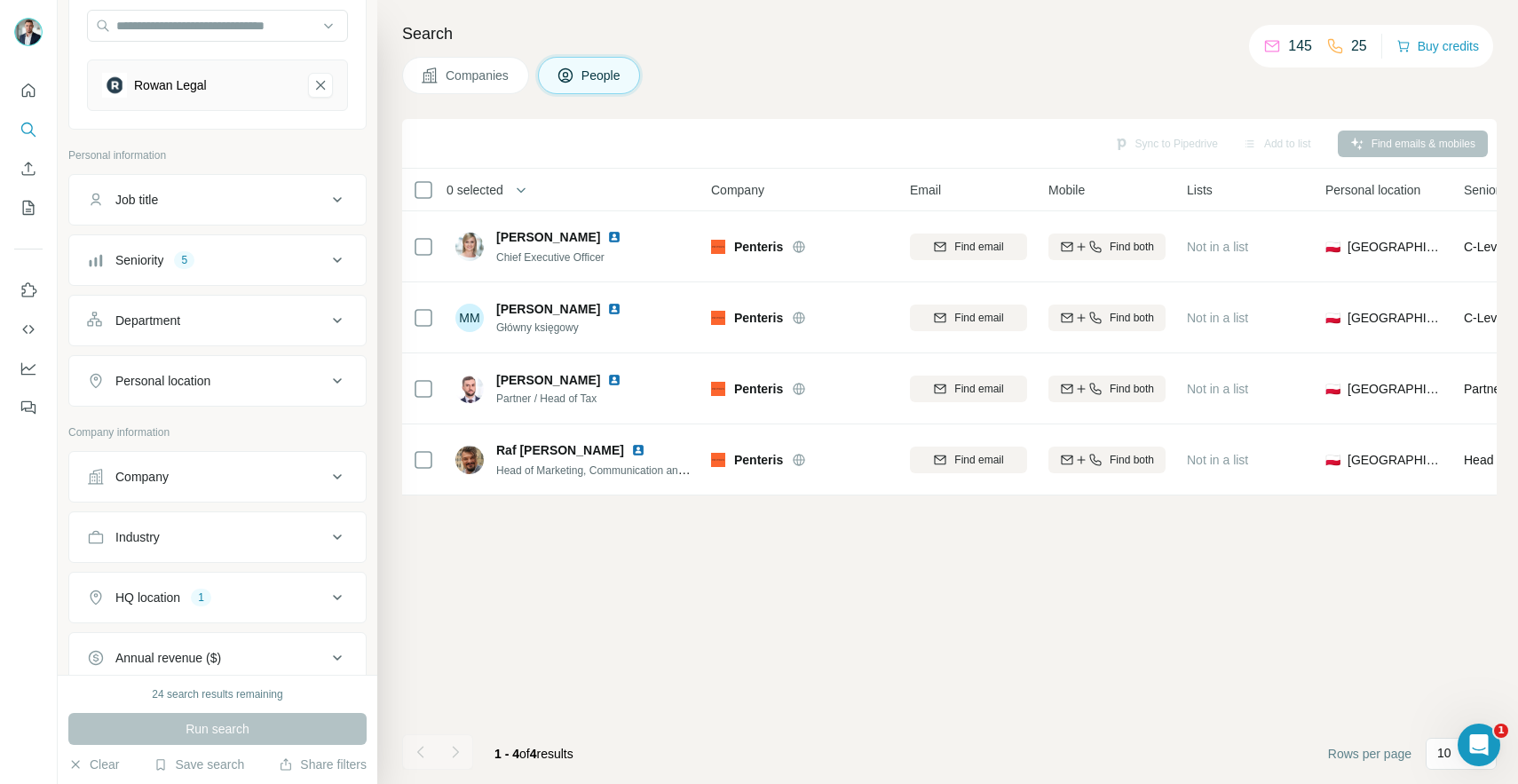
click at [491, 77] on span "Companies" at bounding box center [478, 76] width 65 height 18
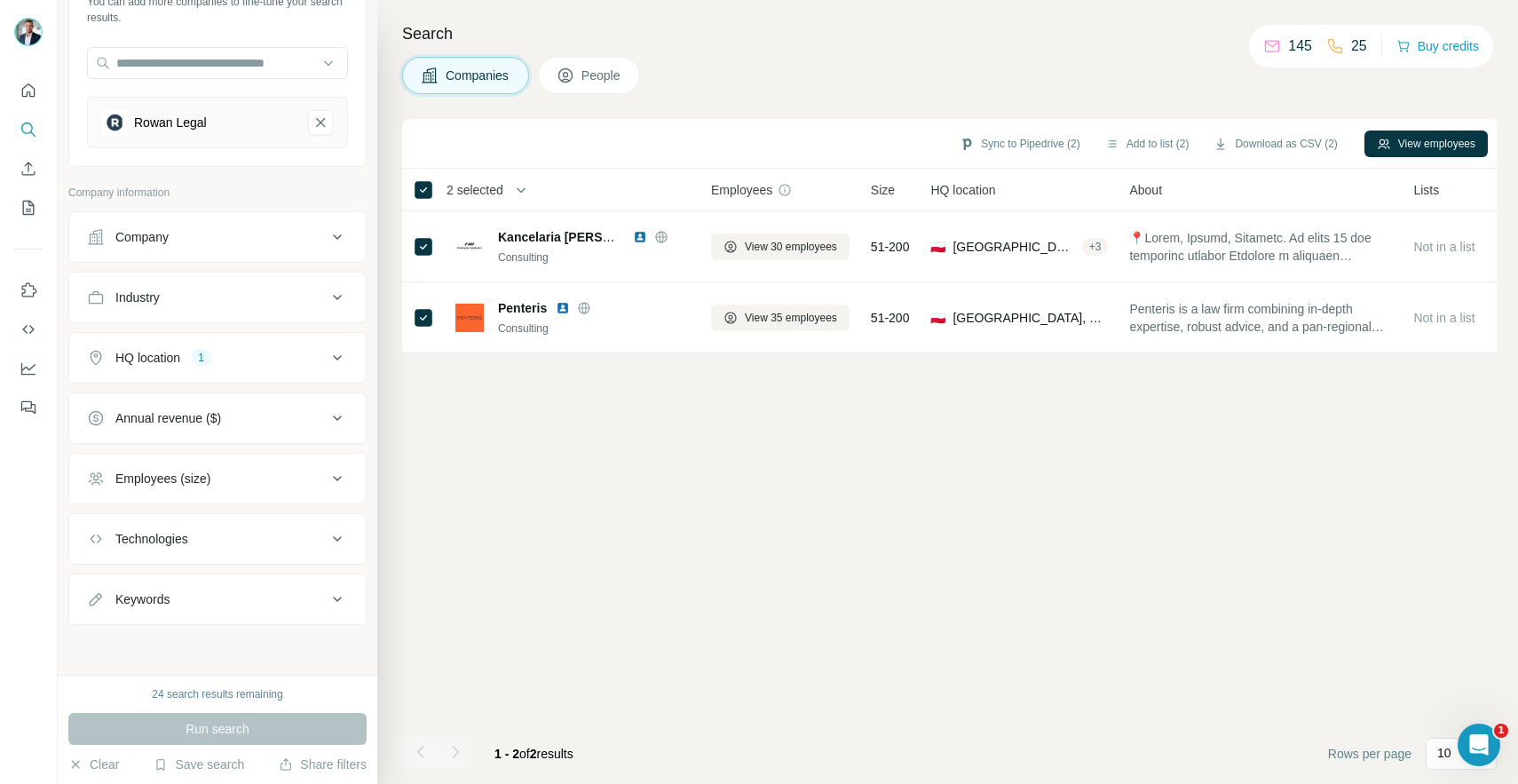
scroll to position [138, 0]
